Goal: Task Accomplishment & Management: Manage account settings

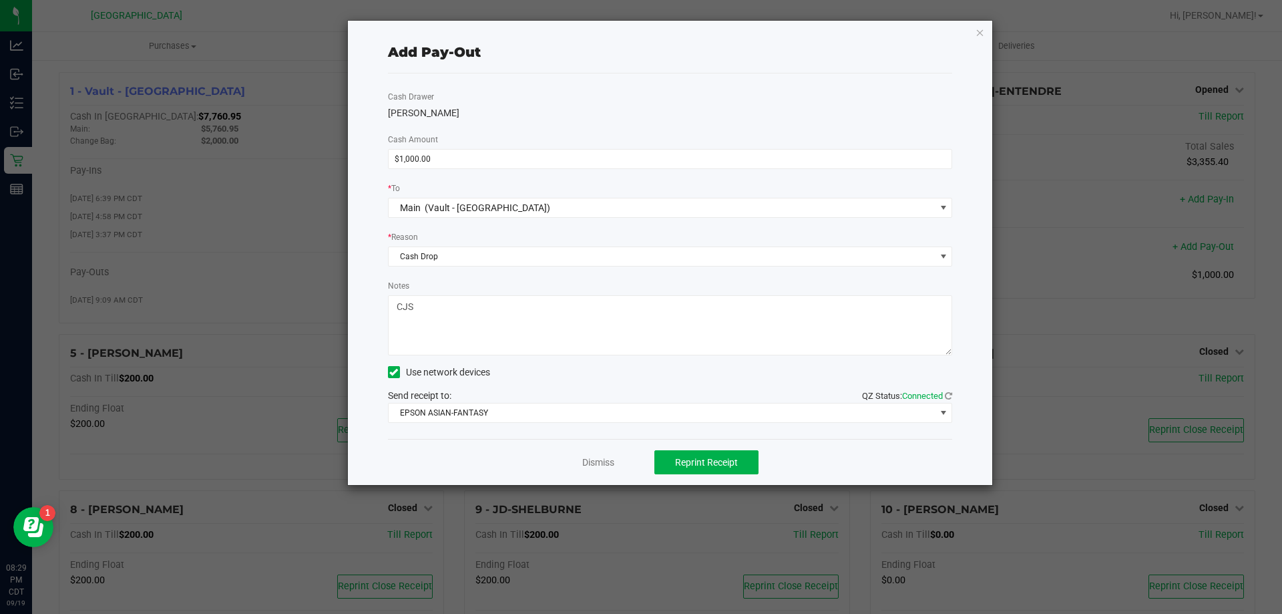
click at [617, 464] on div "Dismiss Reprint Receipt" at bounding box center [670, 462] width 565 height 46
click at [604, 459] on link "Dismiss" at bounding box center [598, 462] width 32 height 14
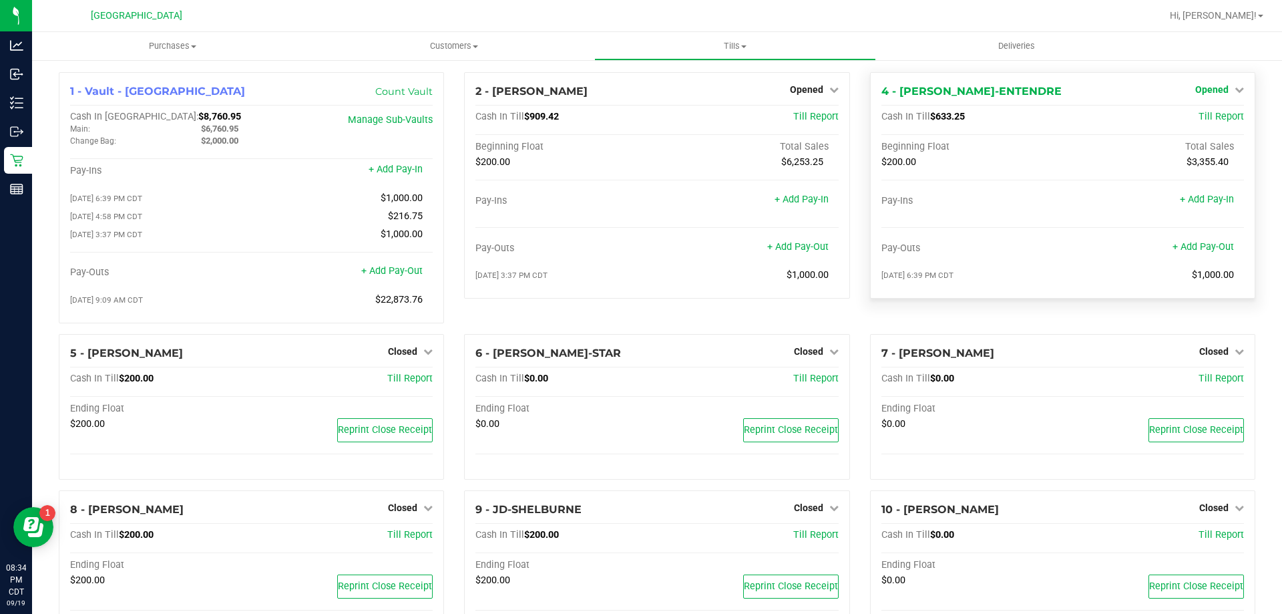
click at [1195, 90] on span "Opened" at bounding box center [1211, 89] width 33 height 11
click at [1203, 118] on link "Close Till" at bounding box center [1213, 117] width 36 height 11
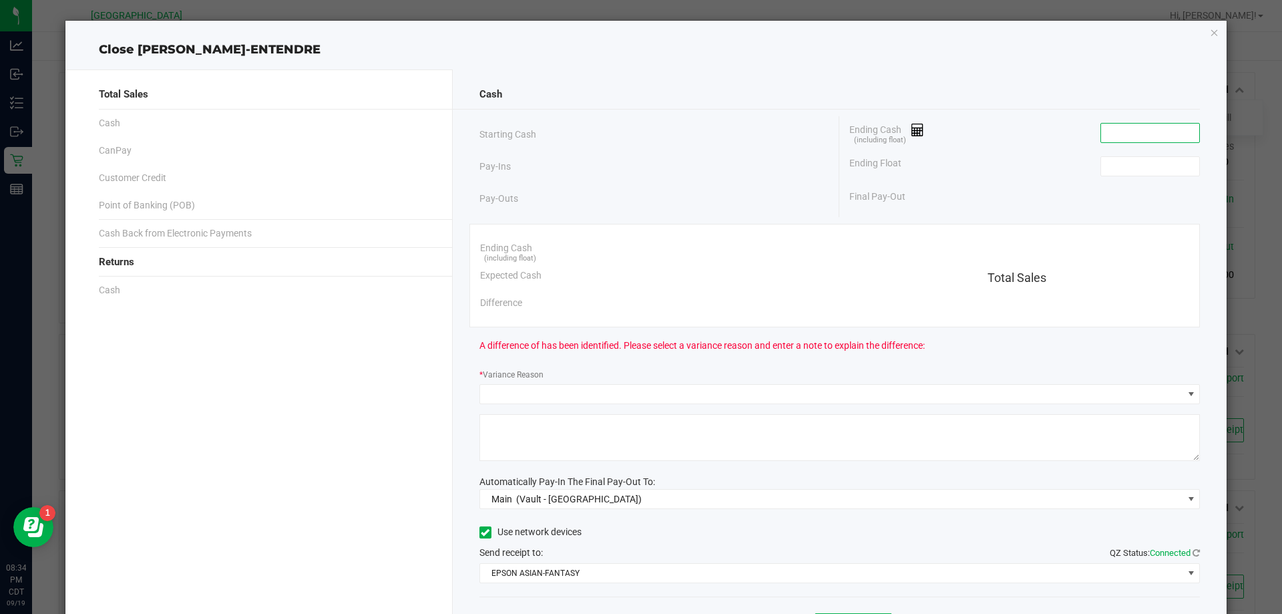
click at [1162, 127] on input at bounding box center [1150, 133] width 98 height 19
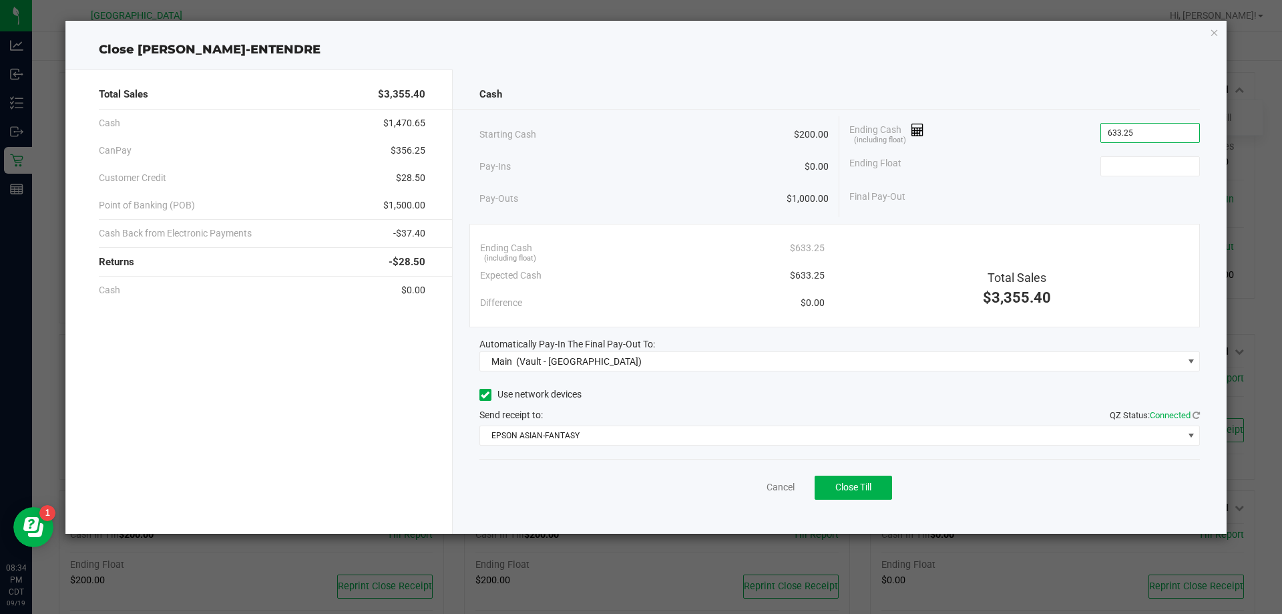
type input "$633.25"
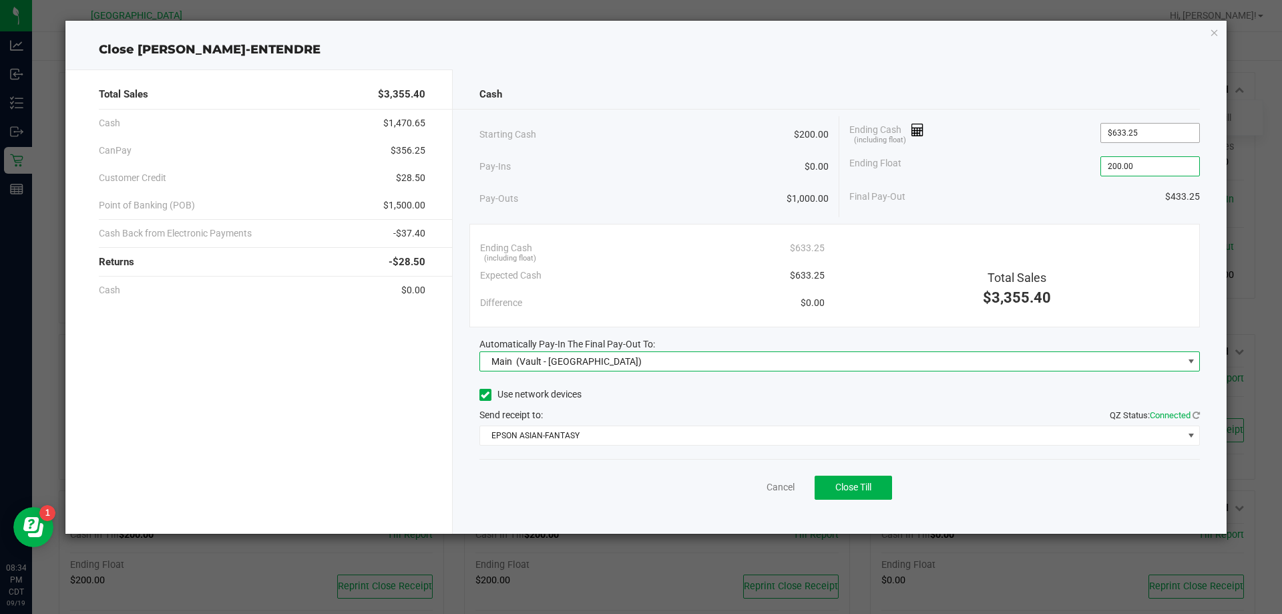
type input "$200.00"
click at [888, 491] on button "Close Till" at bounding box center [853, 487] width 77 height 24
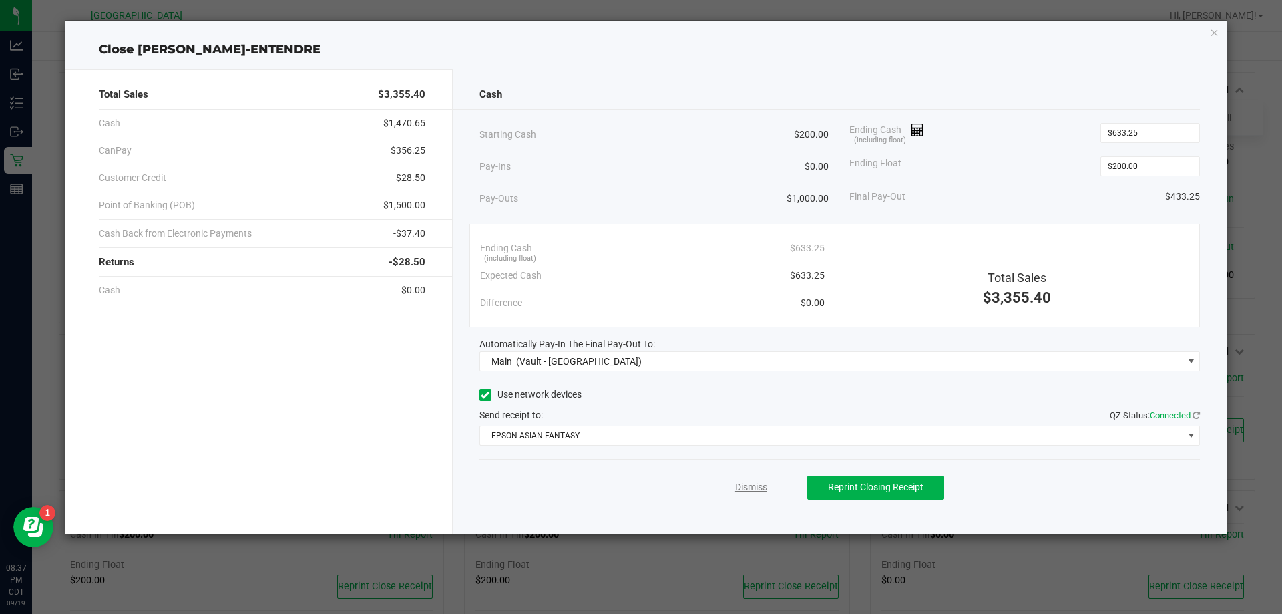
click at [764, 487] on link "Dismiss" at bounding box center [751, 487] width 32 height 14
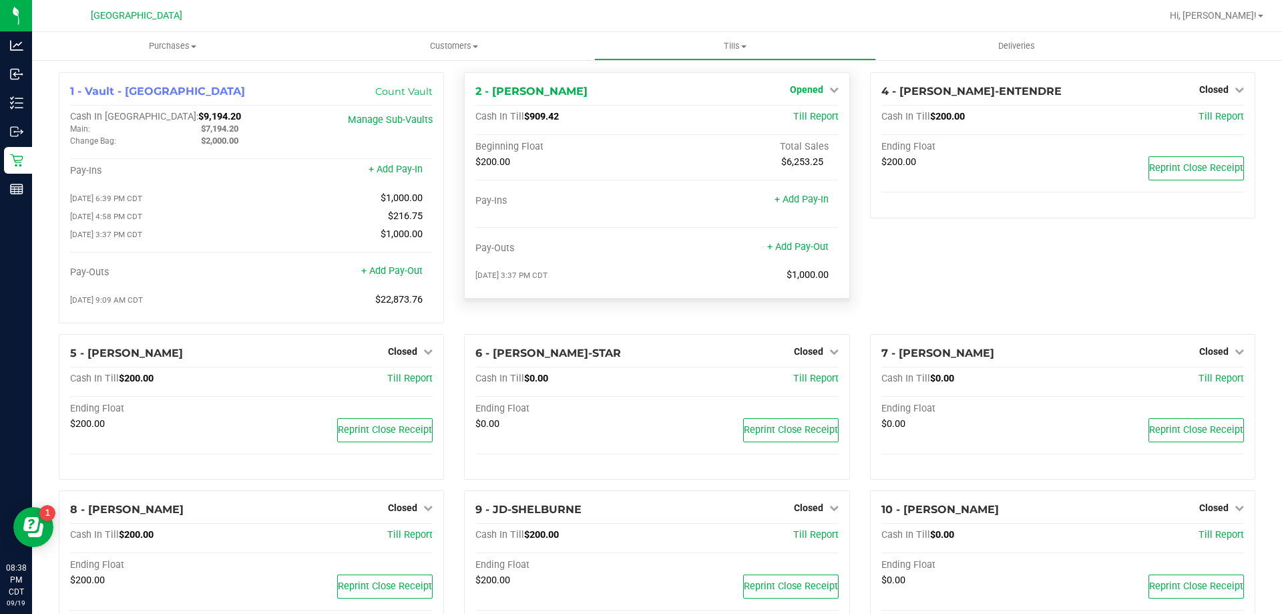
click at [806, 86] on span "Opened" at bounding box center [806, 89] width 33 height 11
click at [790, 121] on link "Close Till" at bounding box center [808, 117] width 36 height 11
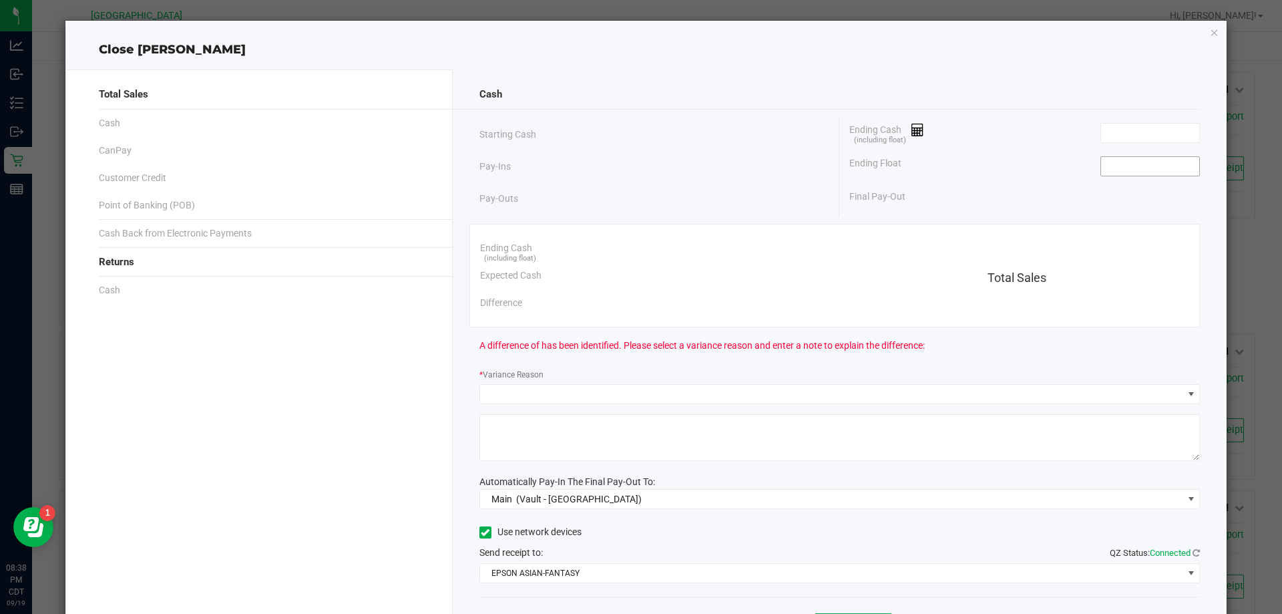
click at [1163, 170] on input at bounding box center [1150, 166] width 98 height 19
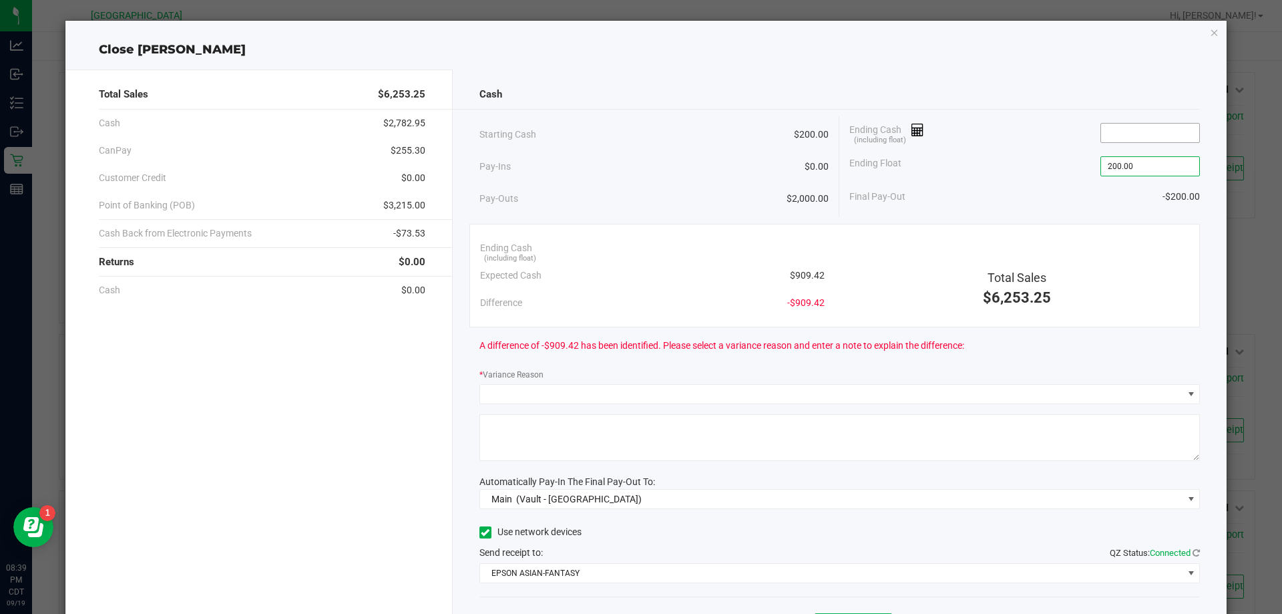
type input "$200.00"
click at [1155, 125] on input at bounding box center [1150, 133] width 98 height 19
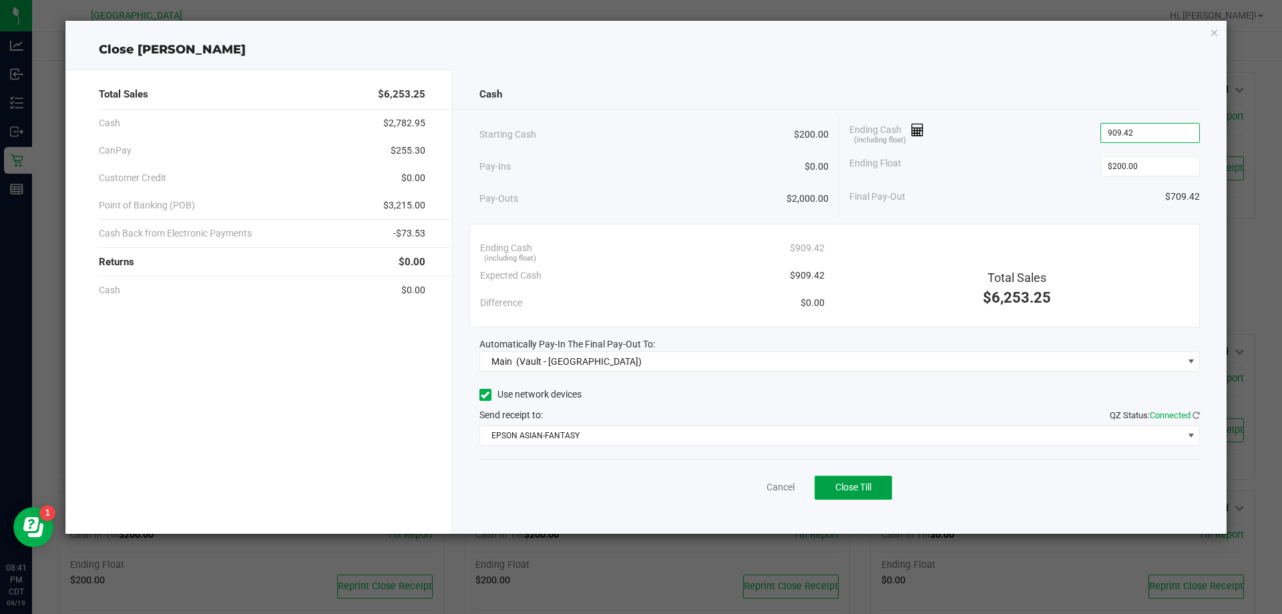
type input "$909.42"
click at [860, 490] on span "Close Till" at bounding box center [853, 486] width 36 height 11
click at [757, 492] on link "Dismiss" at bounding box center [751, 487] width 32 height 14
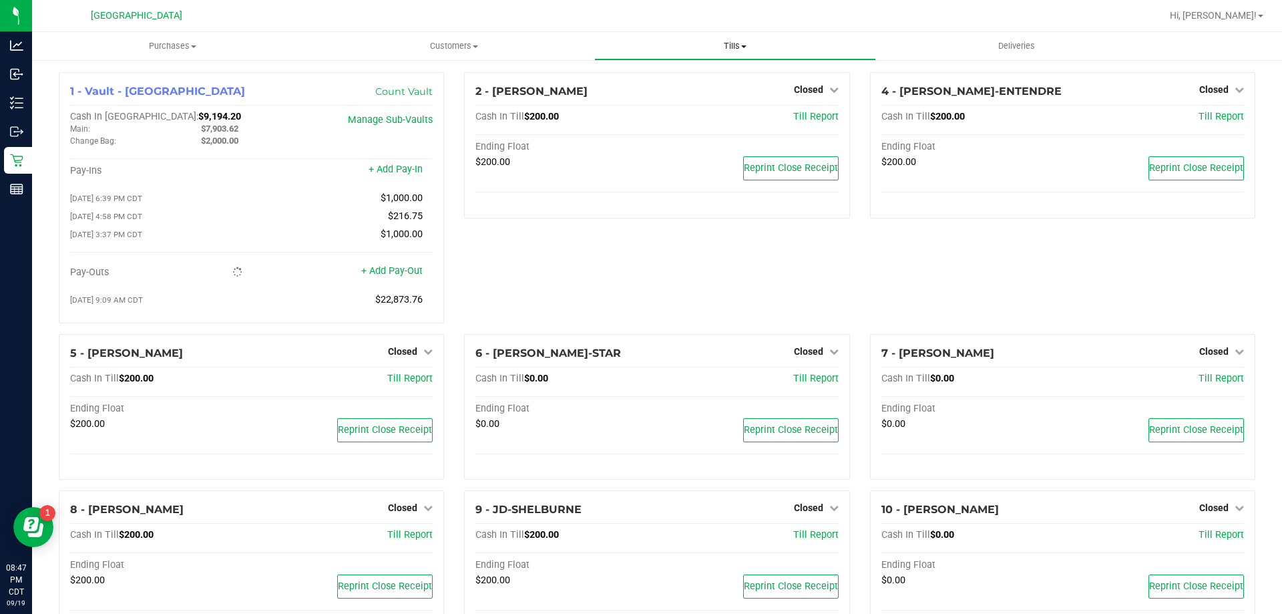
click at [733, 45] on span "Tills" at bounding box center [735, 46] width 280 height 12
click at [737, 43] on span "Tills" at bounding box center [735, 46] width 280 height 12
click at [718, 97] on span "Reconcile e-payments" at bounding box center [660, 96] width 133 height 11
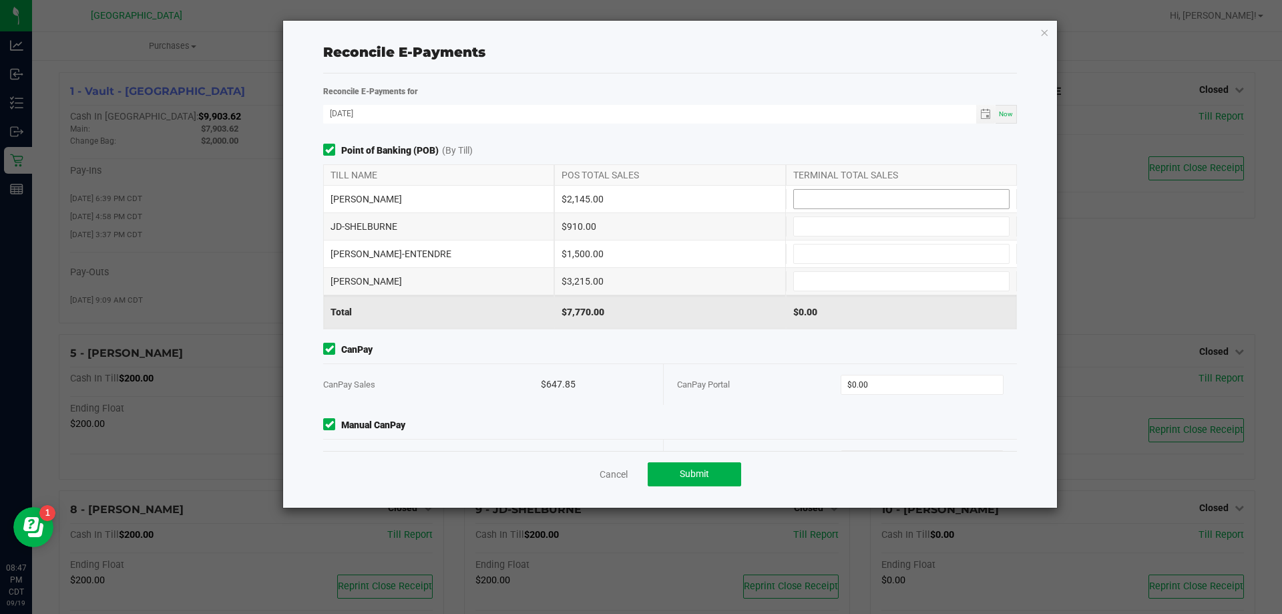
click at [918, 200] on input at bounding box center [901, 199] width 215 height 19
type input "$2,145.00"
type input "$910.00"
type input "$1,500.00"
type input "2"
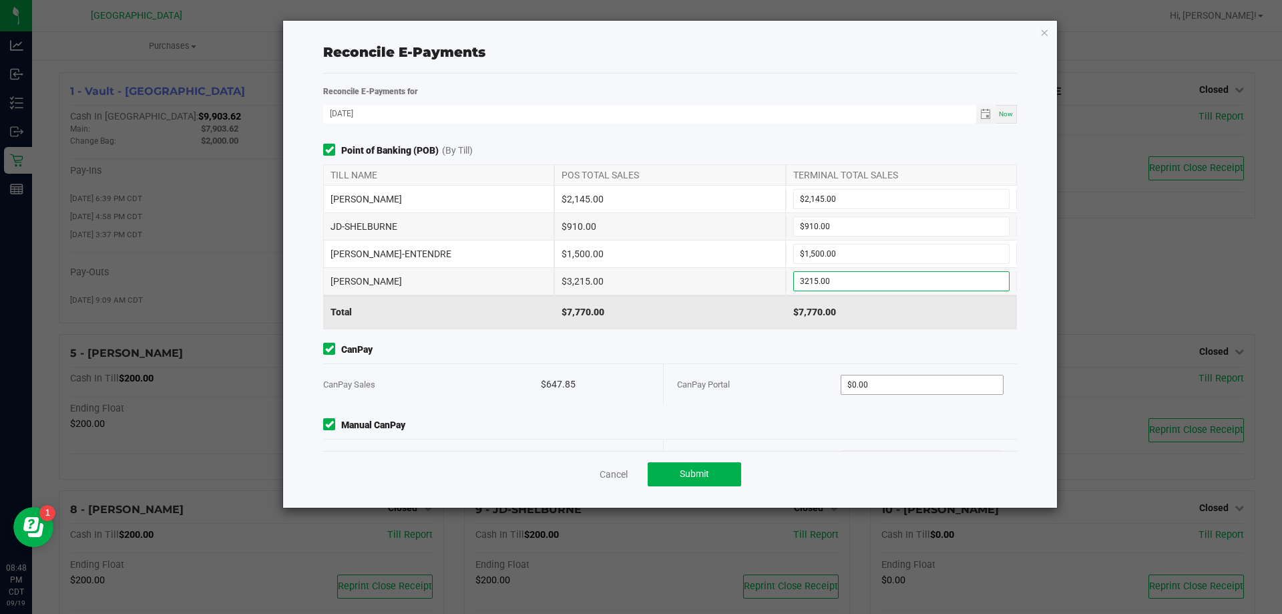
type input "$3,215.00"
click at [885, 381] on input "0" at bounding box center [922, 384] width 162 height 19
type input "$647.85"
click at [885, 405] on div "Point of Banking (POB) (By Till) TILL NAME POS TOTAL SALES TERMINAL TOTAL SALES…" at bounding box center [670, 297] width 714 height 307
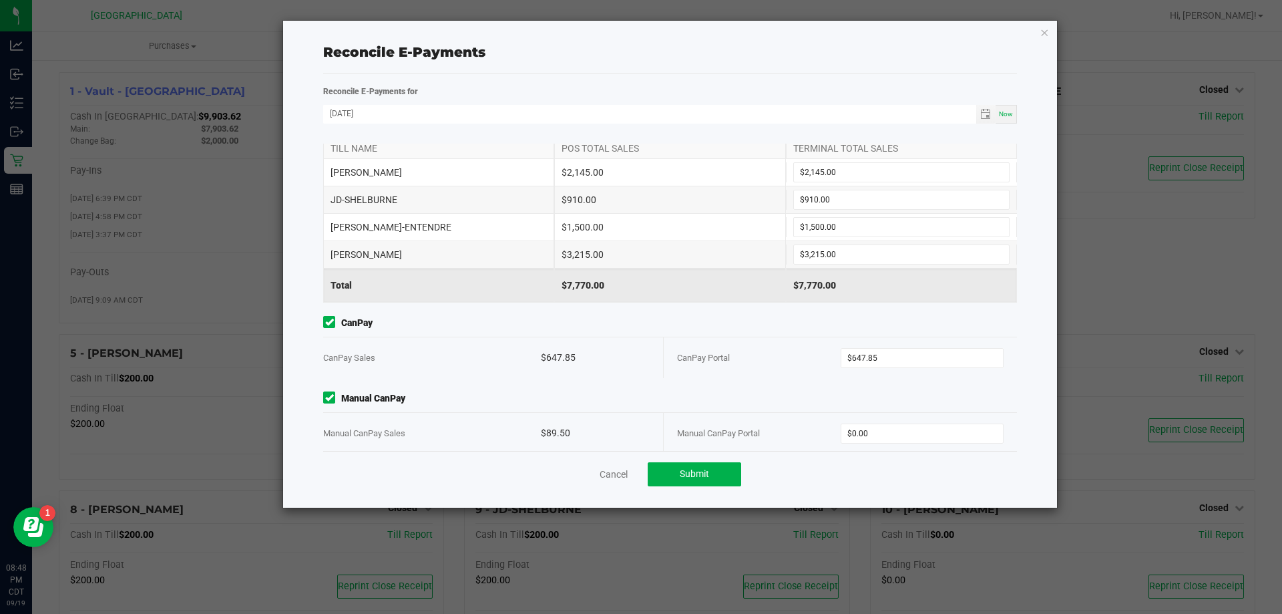
scroll to position [41, 0]
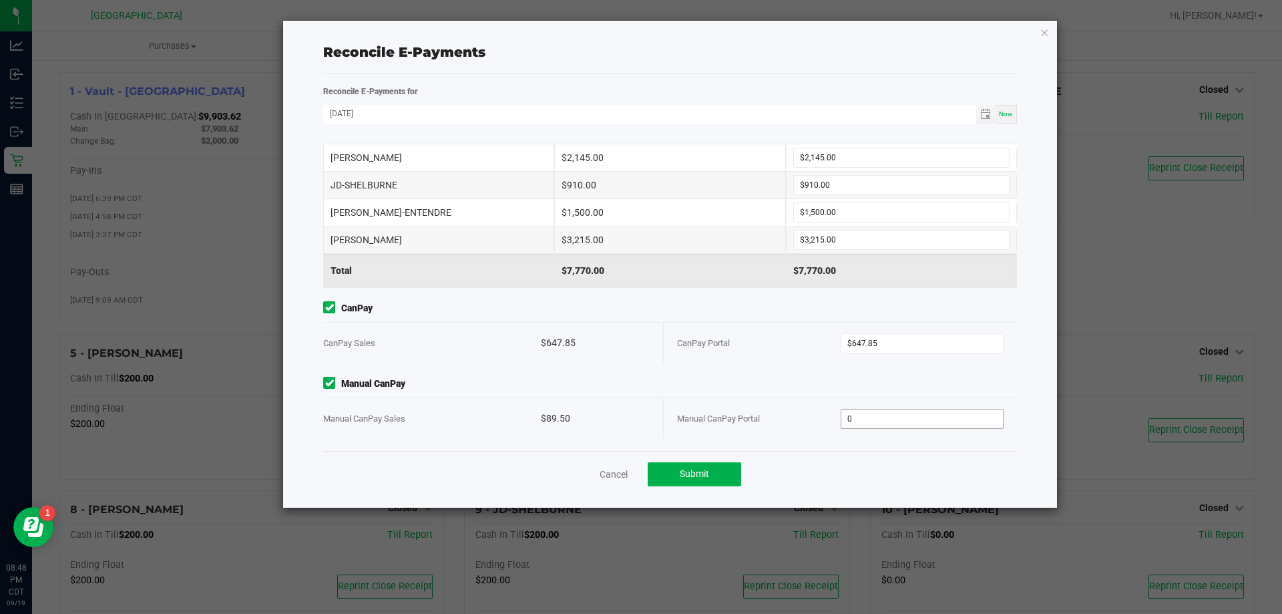
click at [943, 419] on input "0" at bounding box center [922, 418] width 162 height 19
type input "$89.50"
click at [705, 475] on span "Submit" at bounding box center [694, 473] width 29 height 11
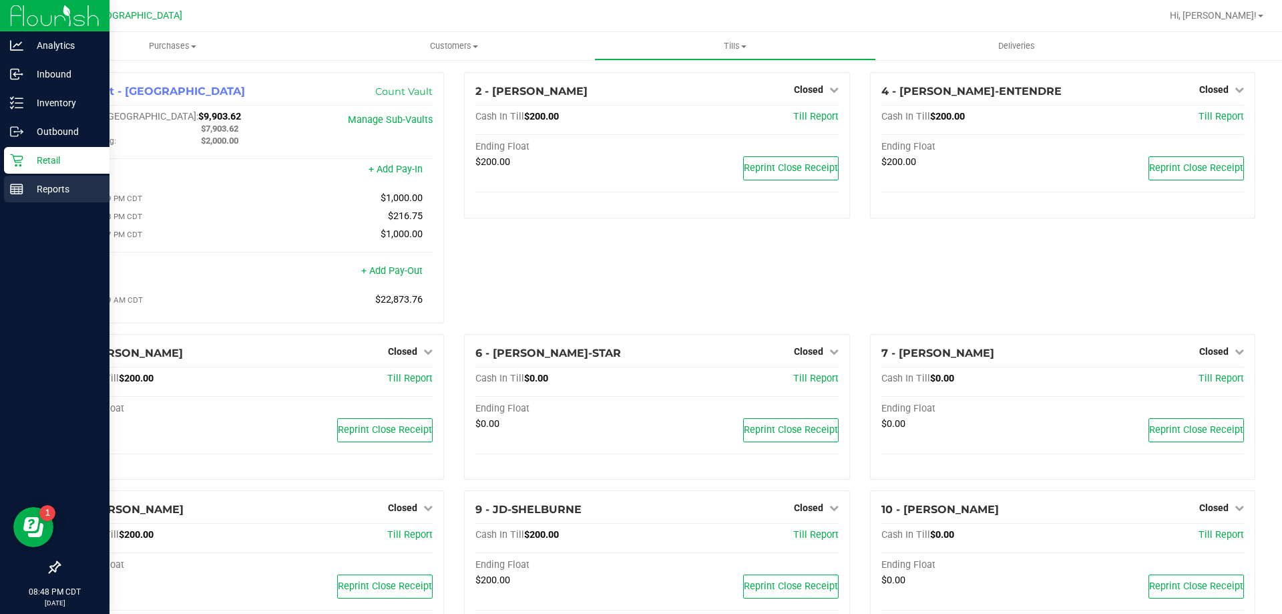
click at [41, 194] on p "Reports" at bounding box center [63, 189] width 80 height 16
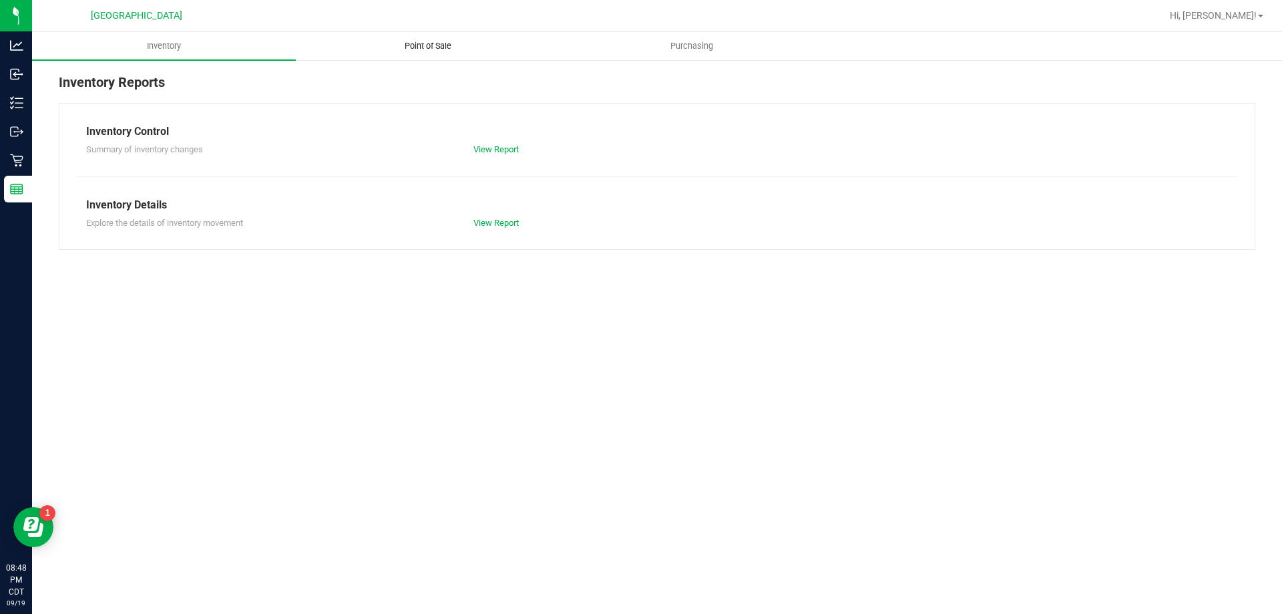
click at [436, 39] on uib-tab-heading "Point of Sale" at bounding box center [427, 46] width 262 height 27
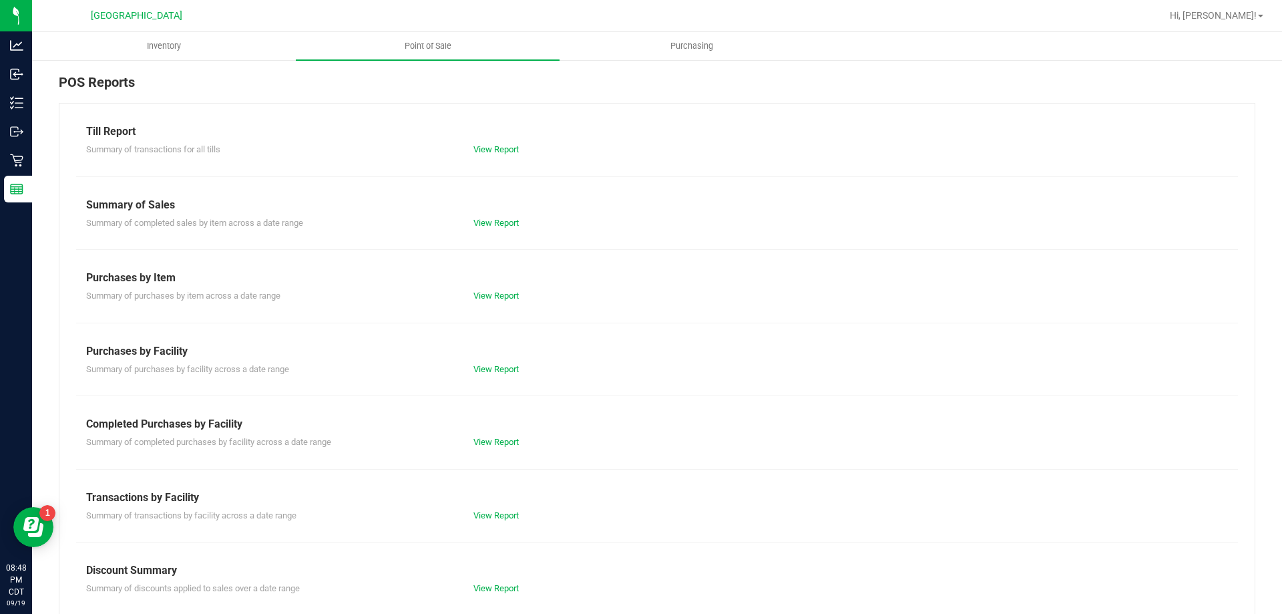
click at [497, 436] on div "View Report" at bounding box center [560, 441] width 194 height 13
click at [501, 442] on link "View Report" at bounding box center [495, 442] width 45 height 10
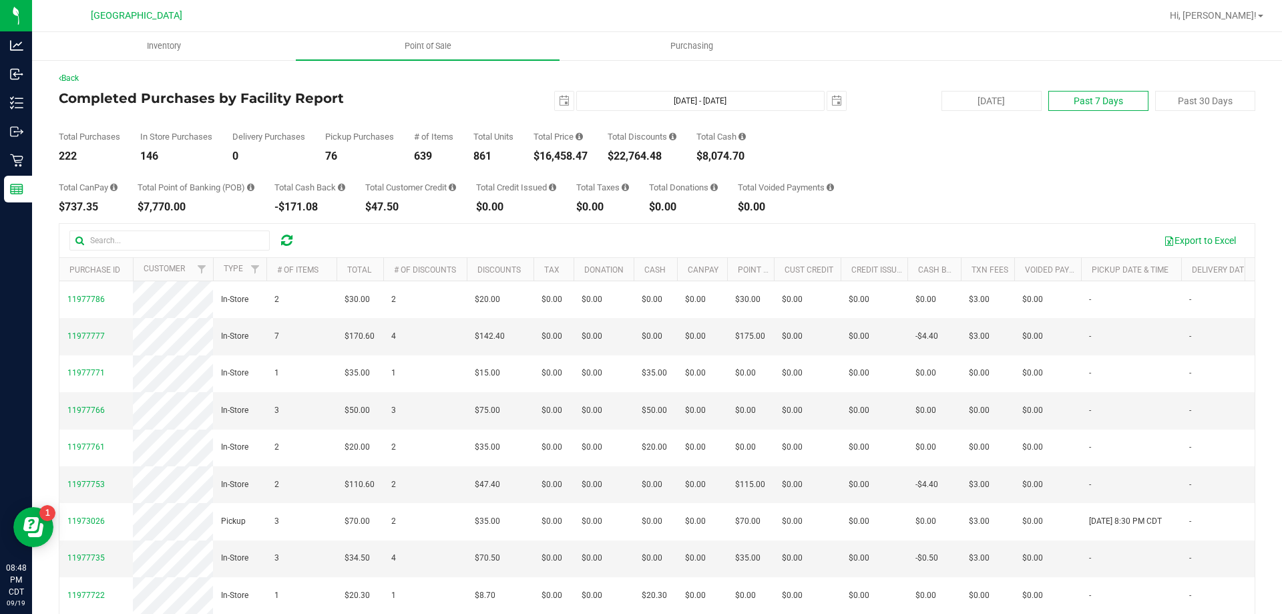
click at [1070, 95] on button "Past 7 Days" at bounding box center [1098, 101] width 100 height 20
type input "2025-09-12"
type input "Sep 12, 2025 - Sep 19, 2025"
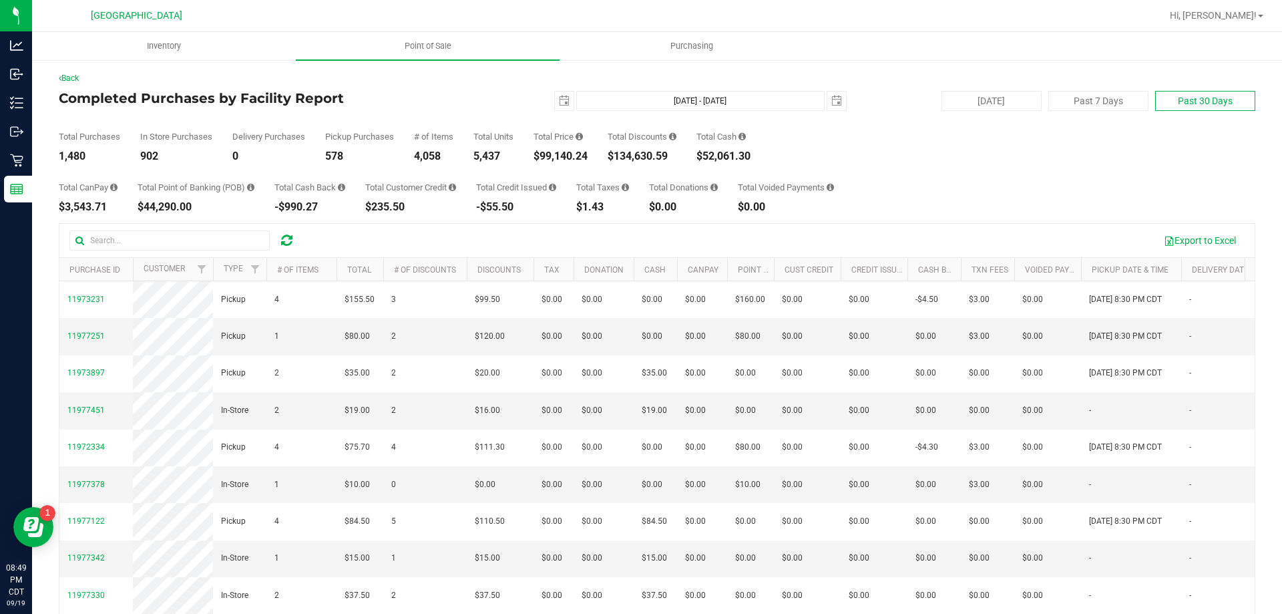
click at [1193, 104] on button "Past 30 Days" at bounding box center [1205, 101] width 100 height 20
type input "2025-08-20"
type input "Aug 20, 2025 - Sep 19, 2025"
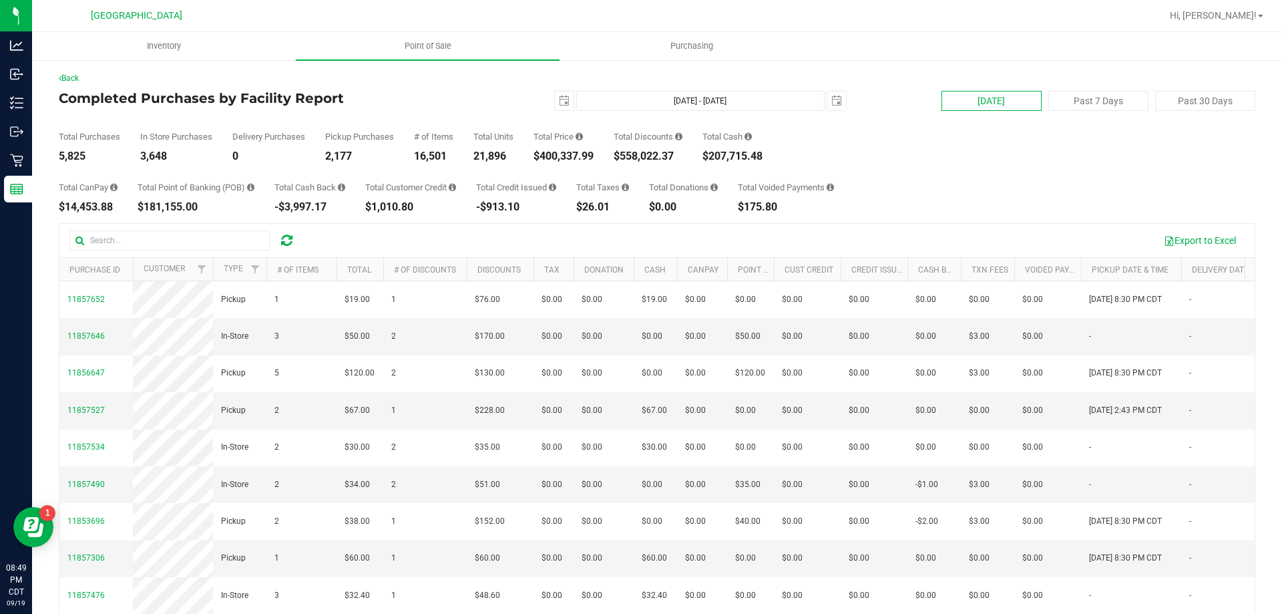
click at [987, 98] on button "Today" at bounding box center [992, 101] width 100 height 20
type input "Sep 19, 2025 - Sep 19, 2025"
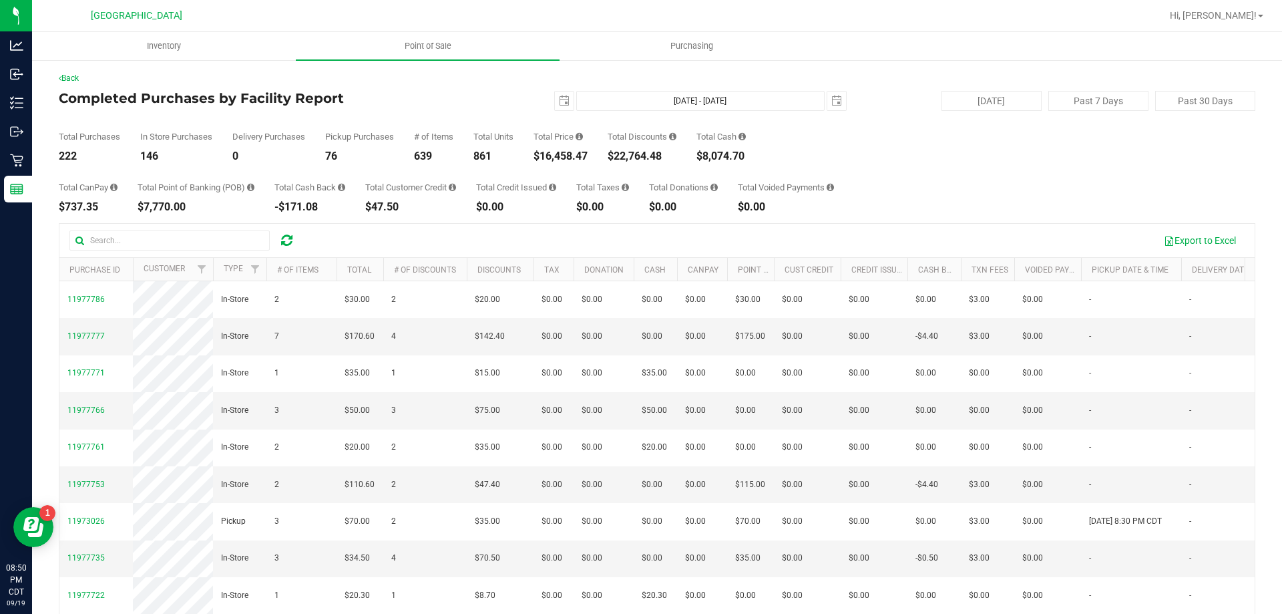
click at [918, 140] on div "Total Purchases 222 In Store Purchases 146 Delivery Purchases 0 Pickup Purchase…" at bounding box center [657, 136] width 1197 height 51
